Goal: Task Accomplishment & Management: Manage account settings

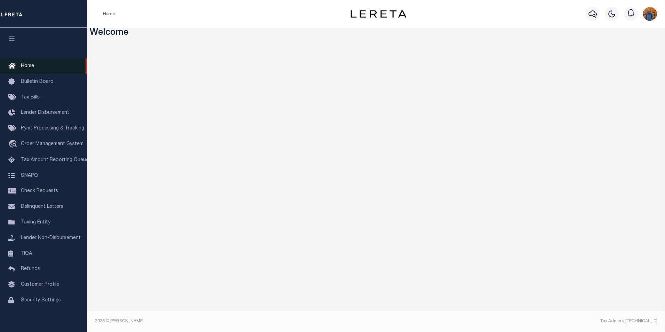
click at [32, 64] on span "Home" at bounding box center [27, 66] width 13 height 5
click at [57, 162] on span "Tax Amount Reporting Queue" at bounding box center [55, 160] width 68 height 5
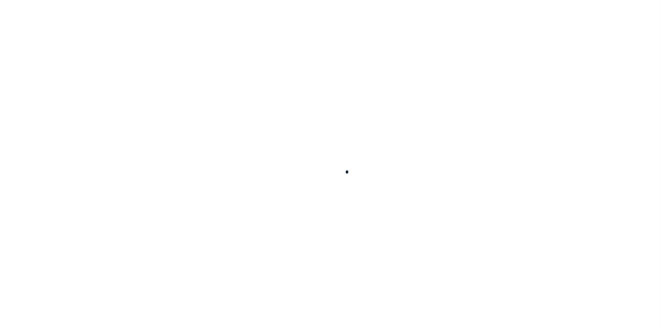
select select "100"
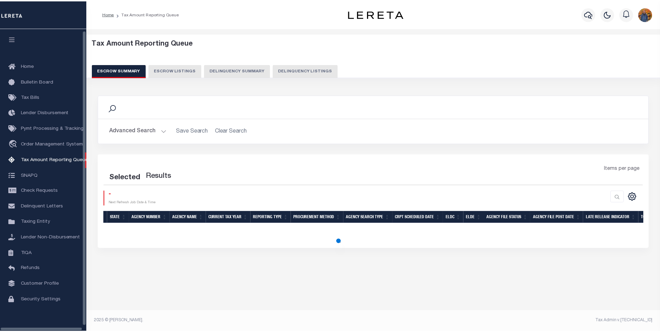
scroll to position [7, 0]
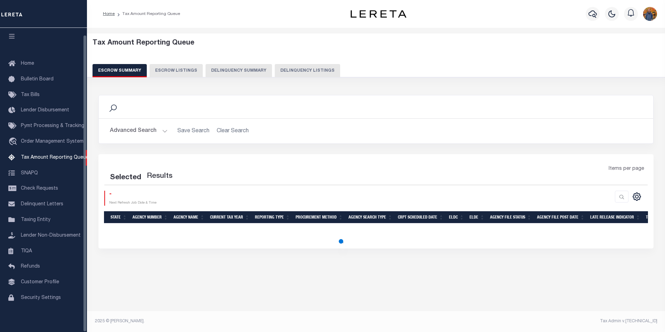
select select "100"
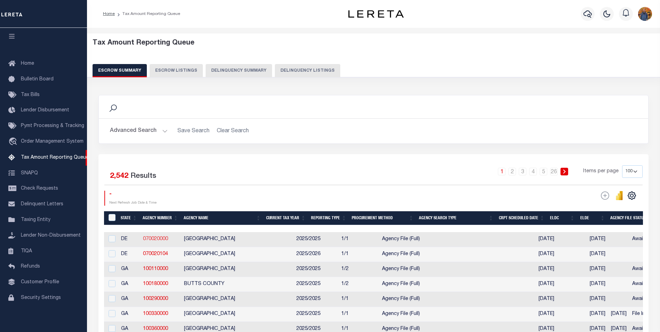
click at [152, 238] on link "070020000" at bounding box center [155, 238] width 25 height 5
checkbox input "true"
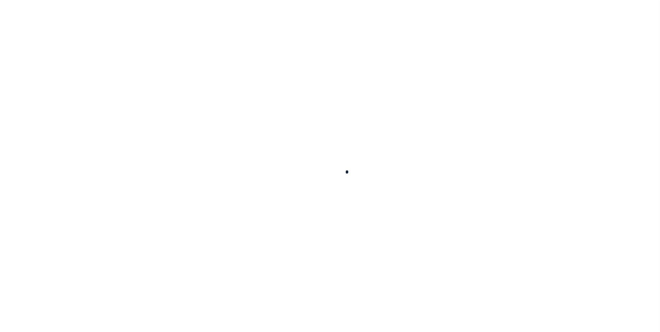
select select
checkbox input "false"
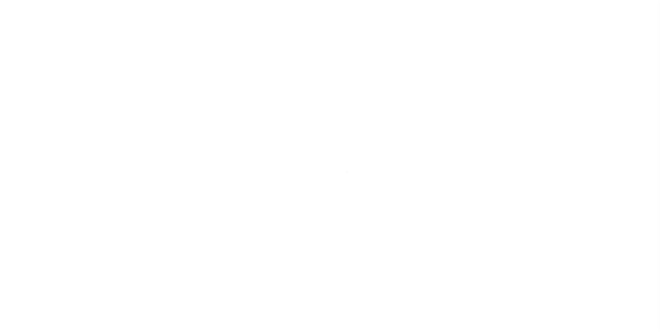
checkbox input "false"
type input "1000300000"
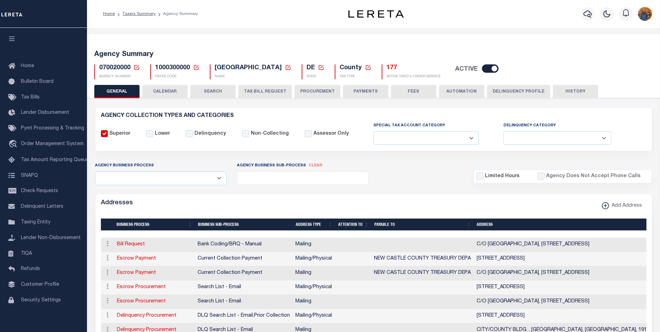
click at [170, 90] on button "CALENDAR" at bounding box center [164, 91] width 45 height 13
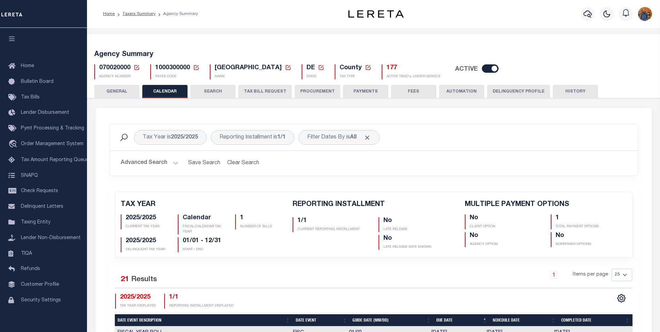
checkbox input "false"
type input "1"
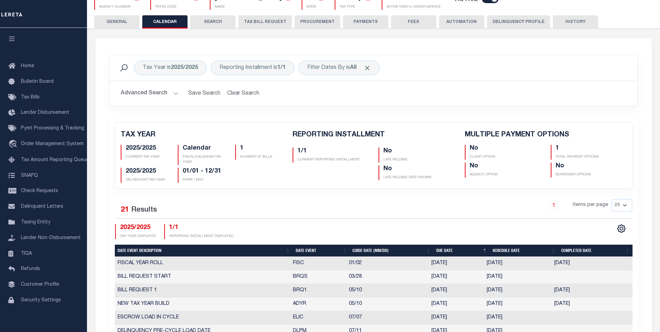
scroll to position [104, 0]
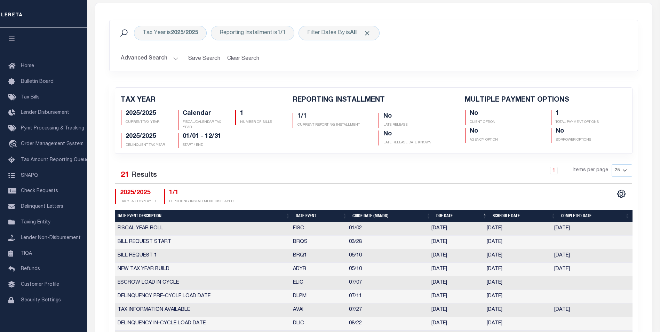
drag, startPoint x: 261, startPoint y: 243, endPoint x: 512, endPoint y: 240, distance: 251.1
click at [511, 240] on tr "BILL REQUEST START BRQS 03/28 03/28/2025 03/28/2025 3936145" at bounding box center [373, 242] width 517 height 14
drag, startPoint x: 146, startPoint y: 256, endPoint x: 470, endPoint y: 255, distance: 324.4
click at [470, 255] on tr "BILL REQUEST 1 BRQ1 05/10 05/09/2025 05/02/2025 05/02/2025 2318759" at bounding box center [373, 256] width 517 height 14
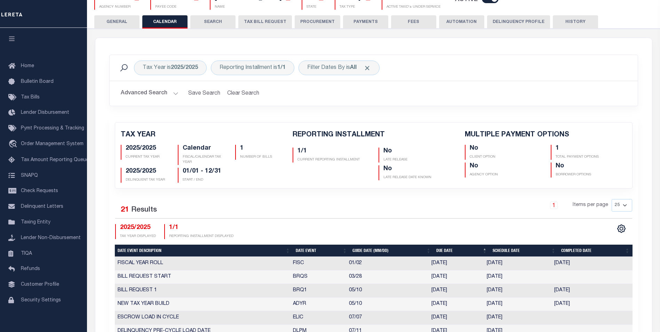
scroll to position [0, 0]
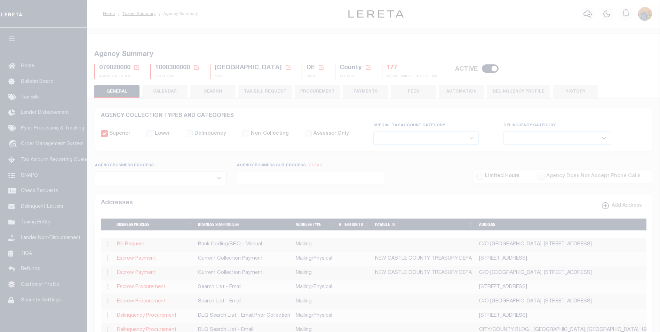
select select
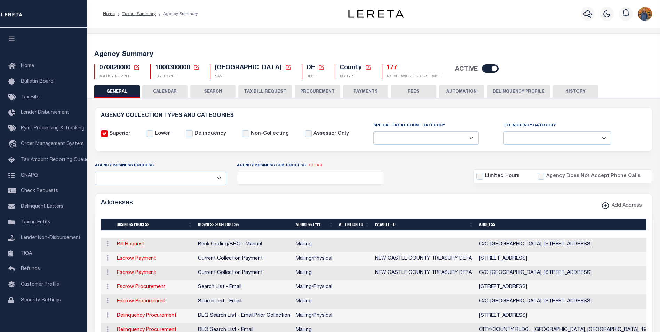
drag, startPoint x: 175, startPoint y: 97, endPoint x: 175, endPoint y: 90, distance: 7.3
click at [175, 91] on button "CALENDAR" at bounding box center [164, 91] width 45 height 13
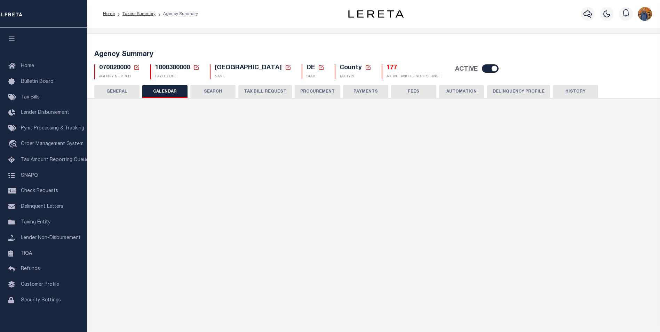
checkbox input "false"
type input "1"
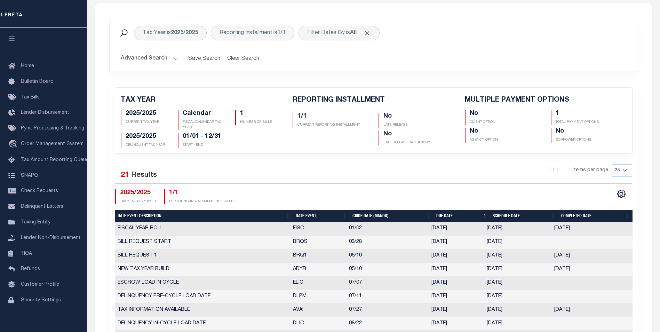
scroll to position [209, 0]
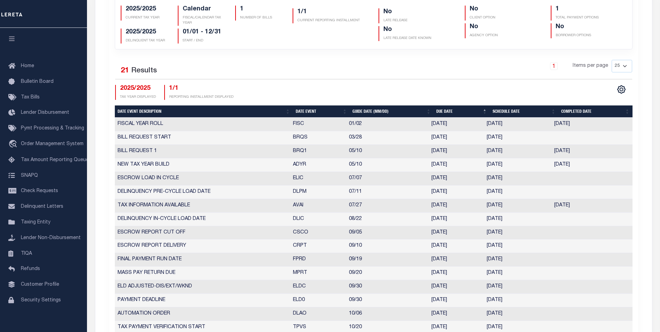
drag, startPoint x: 153, startPoint y: 174, endPoint x: 512, endPoint y: 175, distance: 358.5
click at [512, 175] on tr "ESCROW LOAD IN CYCLE ELIC 07/07 07/07/2025 07/07/2025 1670169" at bounding box center [373, 179] width 517 height 14
drag, startPoint x: 430, startPoint y: 302, endPoint x: 462, endPoint y: 299, distance: 32.6
click at [462, 299] on td "[DATE]" at bounding box center [455, 300] width 55 height 14
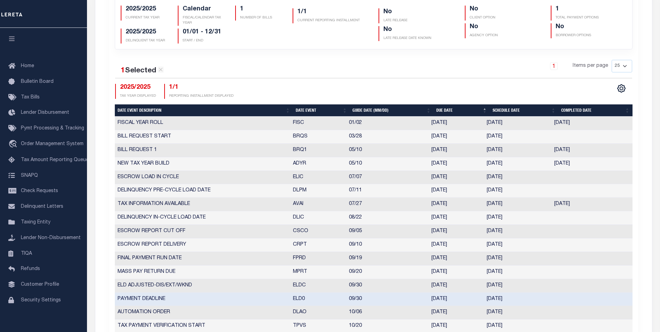
click at [505, 149] on td "[DATE]" at bounding box center [517, 151] width 67 height 14
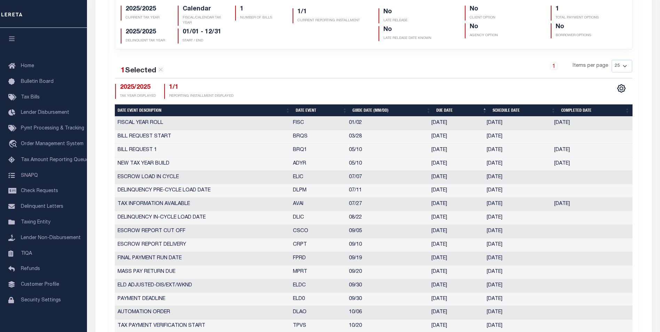
click at [505, 149] on td "[DATE]" at bounding box center [517, 151] width 67 height 14
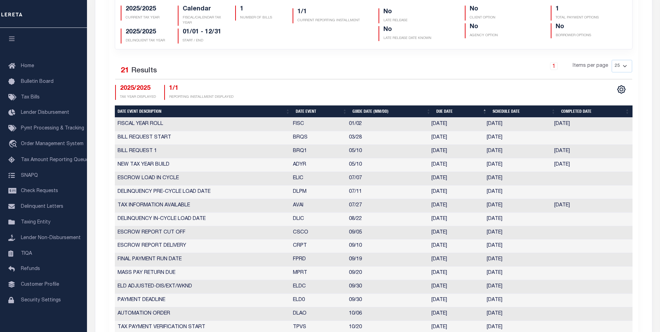
click at [505, 149] on td "[DATE]" at bounding box center [517, 152] width 67 height 14
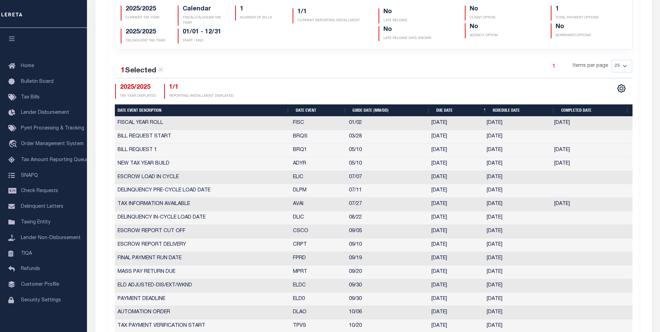
select select "5"
select select "10"
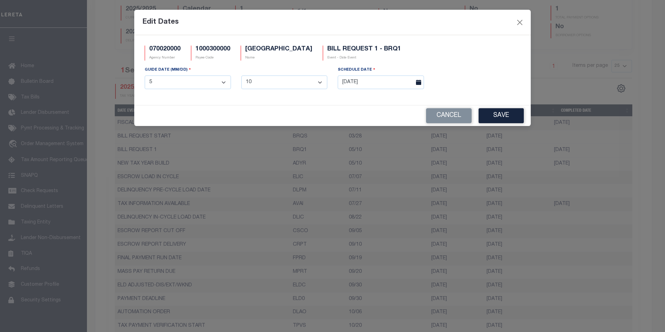
drag, startPoint x: 506, startPoint y: 148, endPoint x: 422, endPoint y: 80, distance: 108.2
click at [422, 80] on span at bounding box center [418, 82] width 12 height 14
click at [420, 81] on icon at bounding box center [418, 82] width 5 height 5
click at [384, 81] on input "[DATE]" at bounding box center [381, 82] width 86 height 14
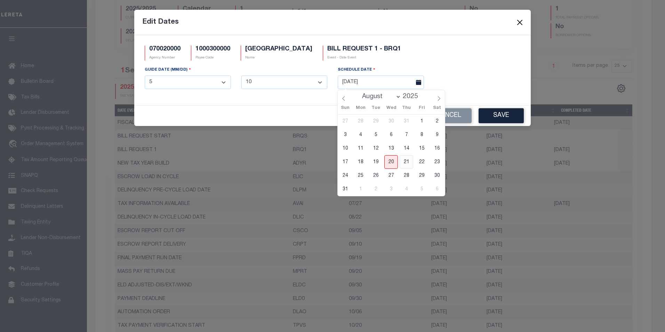
click at [404, 163] on span "21" at bounding box center [406, 162] width 14 height 14
type input "[DATE]"
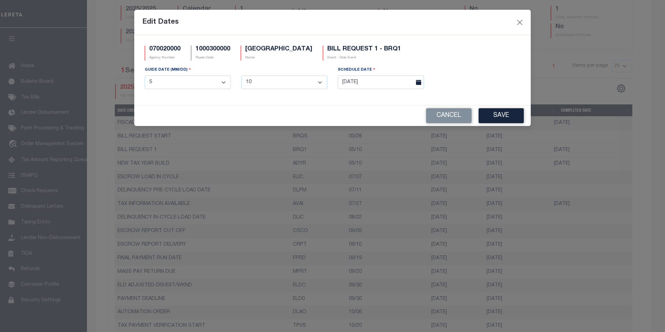
click at [501, 112] on button "Save" at bounding box center [500, 115] width 45 height 15
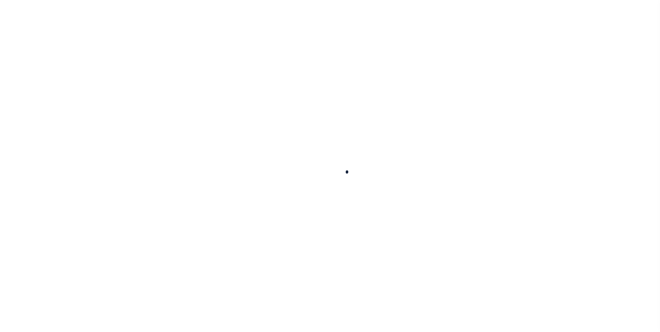
select select
checkbox input "false"
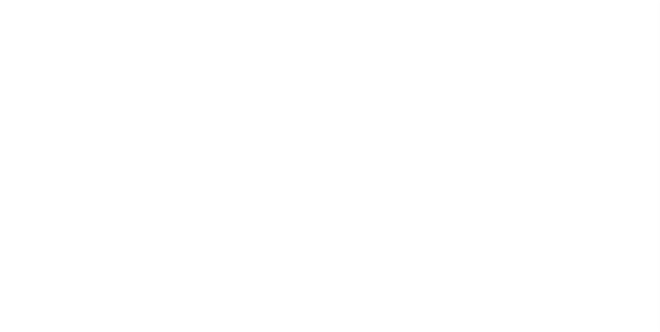
checkbox input "false"
type input "1000300000"
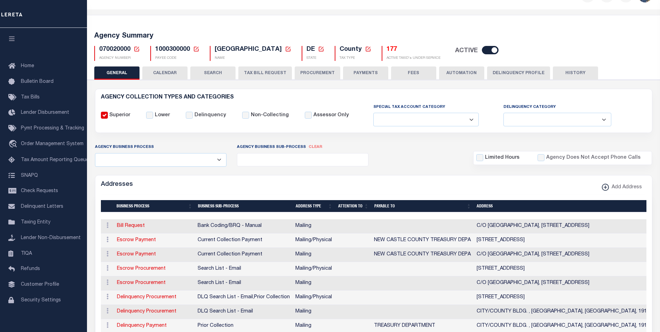
scroll to position [0, 0]
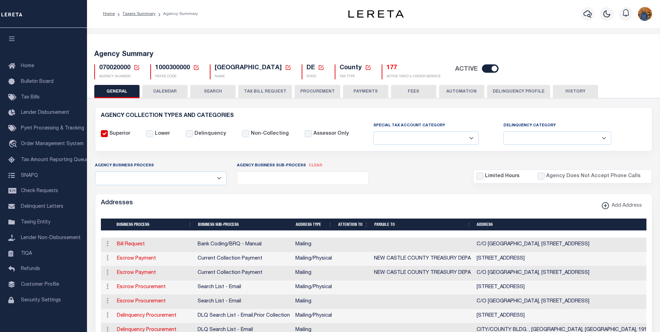
click at [161, 94] on button "CALENDAR" at bounding box center [164, 91] width 45 height 13
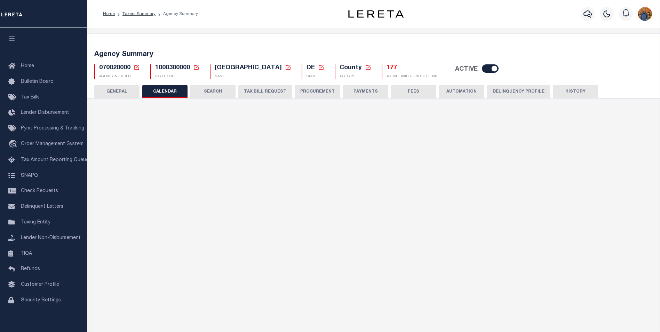
checkbox input "false"
type input "1"
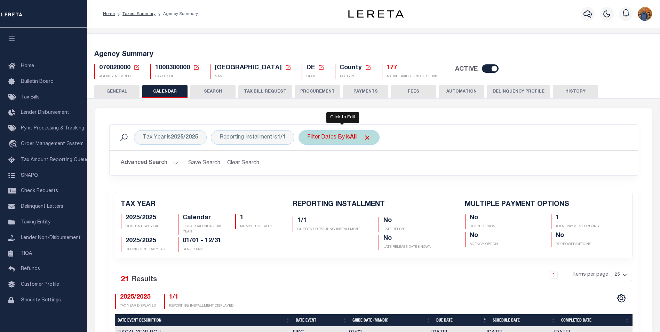
click at [376, 138] on div "Filter Dates By is All" at bounding box center [338, 137] width 81 height 15
select select "0"
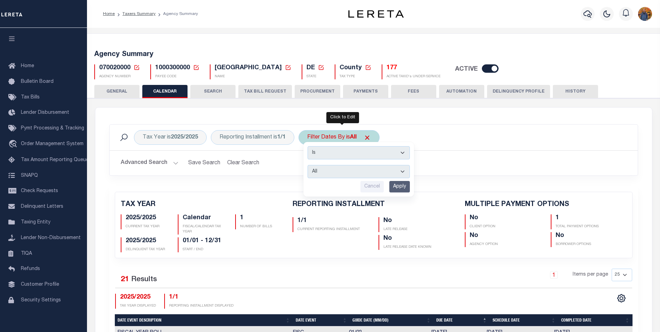
click at [373, 187] on input "Cancel" at bounding box center [371, 186] width 23 height 11
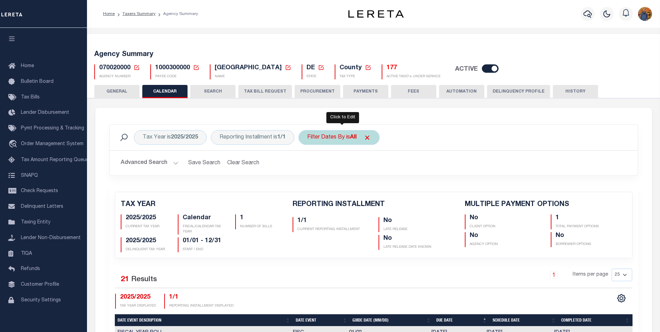
click at [315, 156] on h2 "Advanced Search Save Search Clear Search" at bounding box center [373, 163] width 517 height 14
click at [289, 137] on div "Reporting Installment is 1/1" at bounding box center [252, 137] width 83 height 15
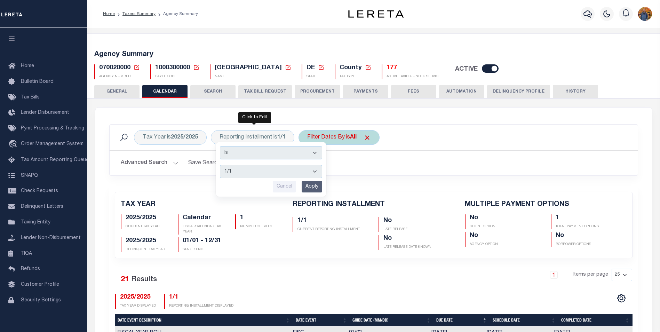
click at [503, 134] on div "Tax Year is 2025/2025 Reporting Installment is 1/1 Is Contains 1/1 Cancel Apply…" at bounding box center [373, 137] width 517 height 15
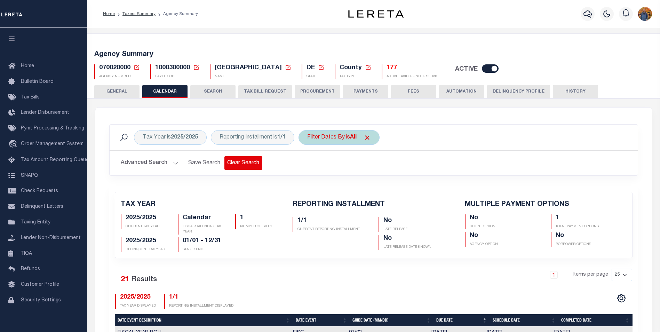
click at [247, 166] on button "Clear Search" at bounding box center [243, 163] width 38 height 14
checkbox input "false"
click at [244, 162] on button "Clear Search" at bounding box center [243, 163] width 38 height 14
checkbox input "false"
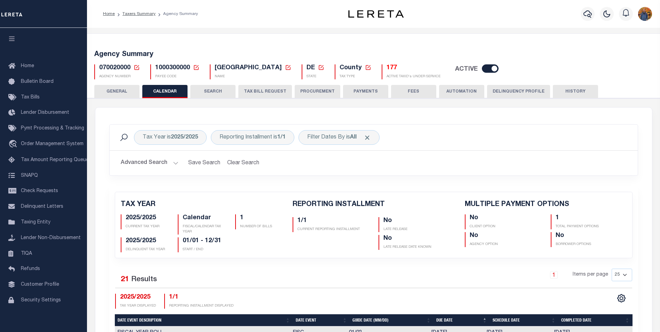
checkbox input "false"
click at [244, 162] on button "Clear Search" at bounding box center [243, 163] width 38 height 14
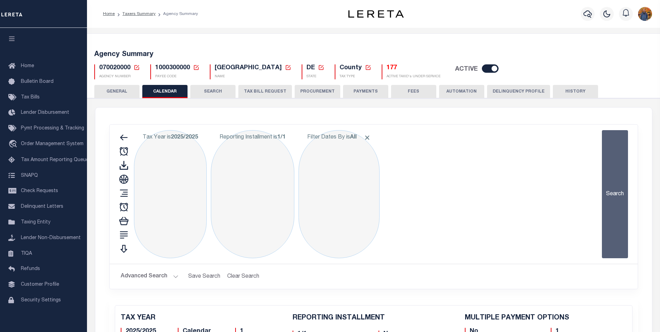
click at [244, 162] on div "Reporting Installment is 1/1" at bounding box center [252, 194] width 83 height 128
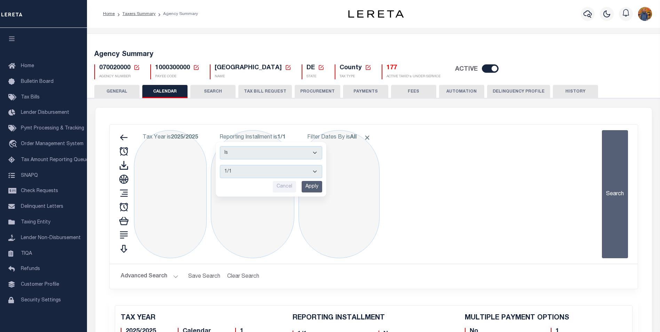
checkbox input "false"
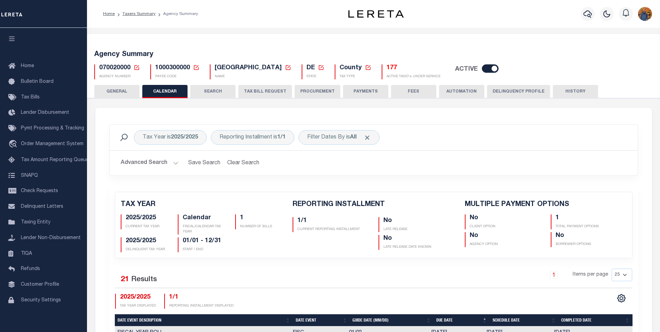
click at [506, 153] on div "Advanced Search Save Search Clear Search Client Number Contains Contains" at bounding box center [374, 163] width 528 height 25
click at [241, 161] on button "Clear Search" at bounding box center [243, 163] width 38 height 14
checkbox input "false"
click at [245, 162] on button "Clear Search" at bounding box center [243, 163] width 38 height 14
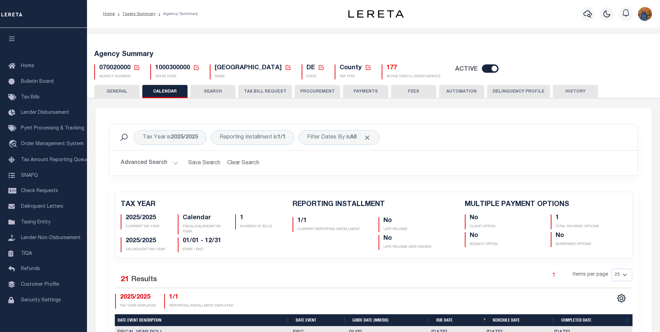
checkbox input "false"
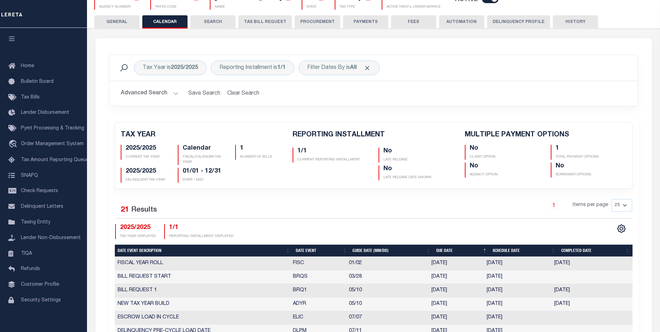
scroll to position [139, 0]
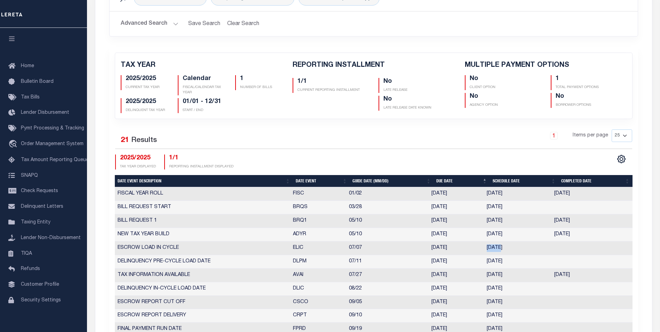
drag, startPoint x: 496, startPoint y: 245, endPoint x: 492, endPoint y: 249, distance: 5.7
click at [500, 245] on td "[DATE]" at bounding box center [517, 248] width 67 height 14
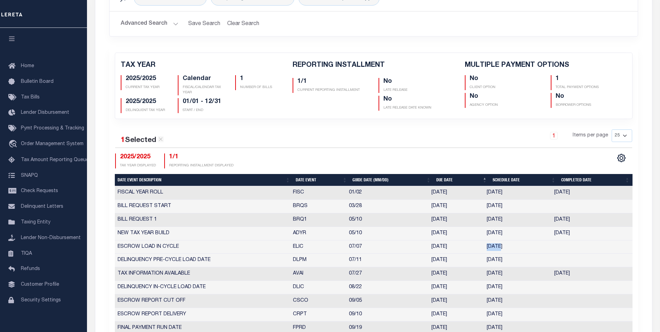
scroll to position [174, 0]
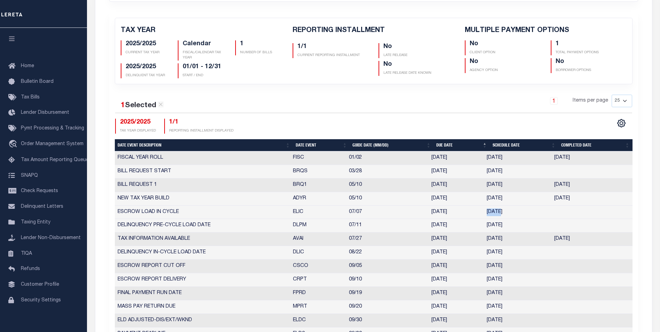
click at [303, 145] on th "Date Event" at bounding box center [321, 145] width 57 height 12
checkbox input "false"
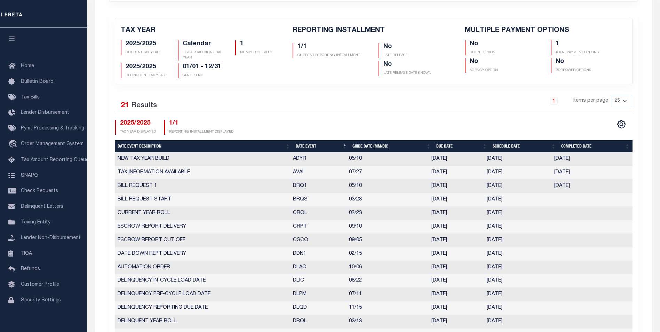
click at [303, 144] on th "Date Event" at bounding box center [321, 146] width 57 height 12
checkbox input "false"
click at [312, 145] on th "Date Event" at bounding box center [321, 146] width 57 height 12
checkbox input "false"
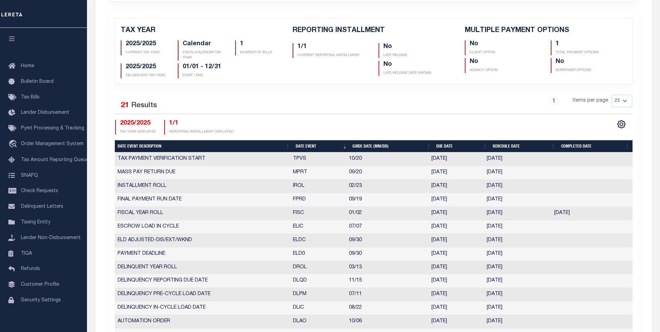
checkbox input "false"
drag, startPoint x: 490, startPoint y: 200, endPoint x: 510, endPoint y: 196, distance: 19.8
click at [510, 196] on td "[DATE]" at bounding box center [517, 200] width 67 height 14
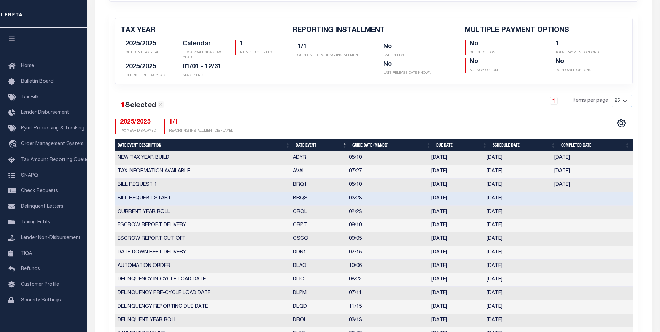
drag, startPoint x: 487, startPoint y: 183, endPoint x: 508, endPoint y: 185, distance: 21.0
click at [508, 185] on td "[DATE]" at bounding box center [517, 185] width 67 height 14
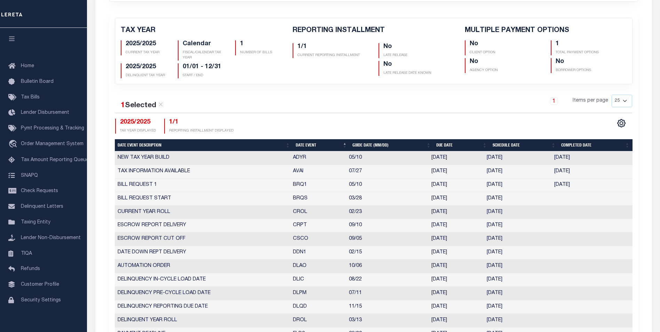
scroll to position [209, 0]
